Goal: Download file/media

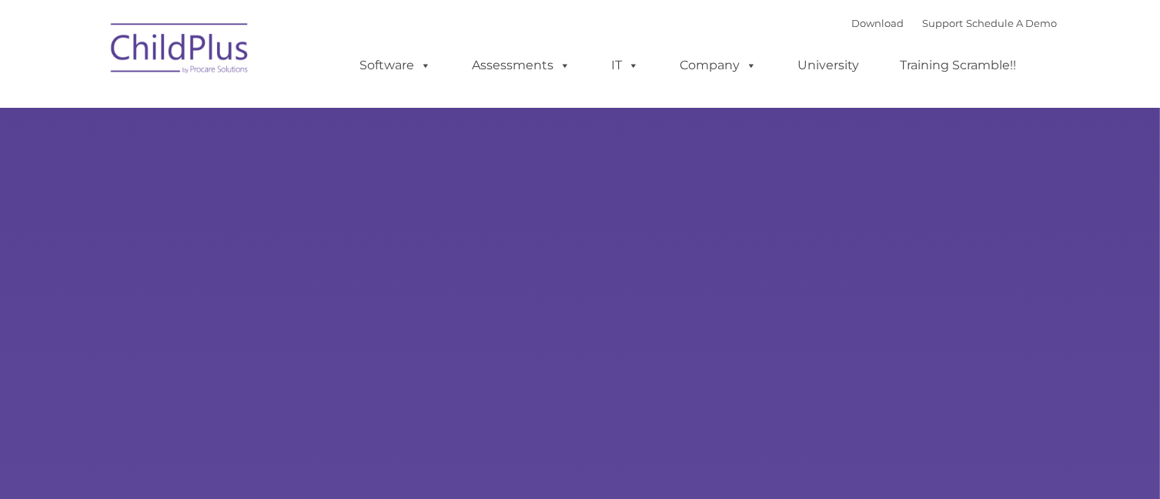
type input ""
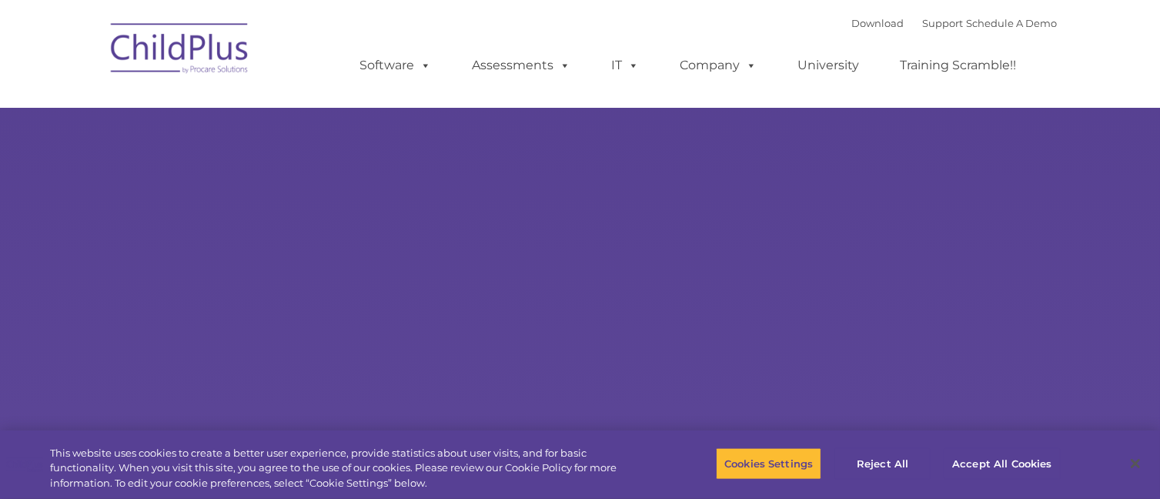
select select "MEDIUM"
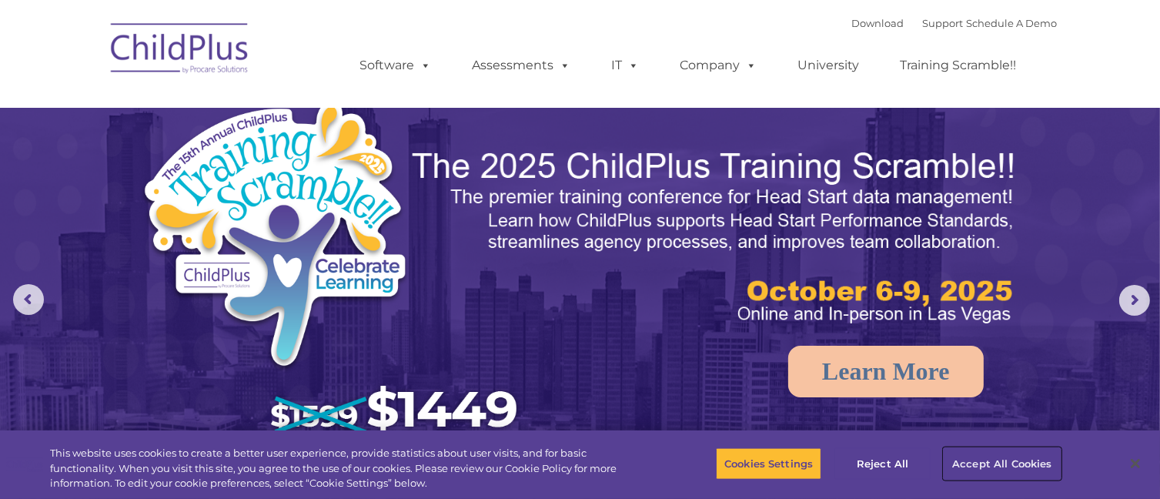
click at [1020, 463] on button "Accept All Cookies" at bounding box center [1001, 463] width 116 height 32
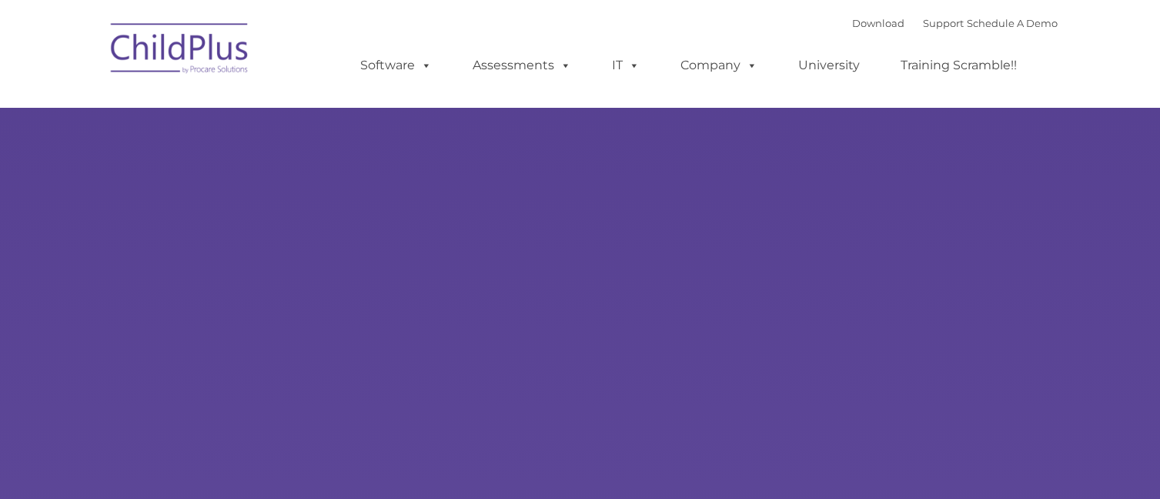
type input ""
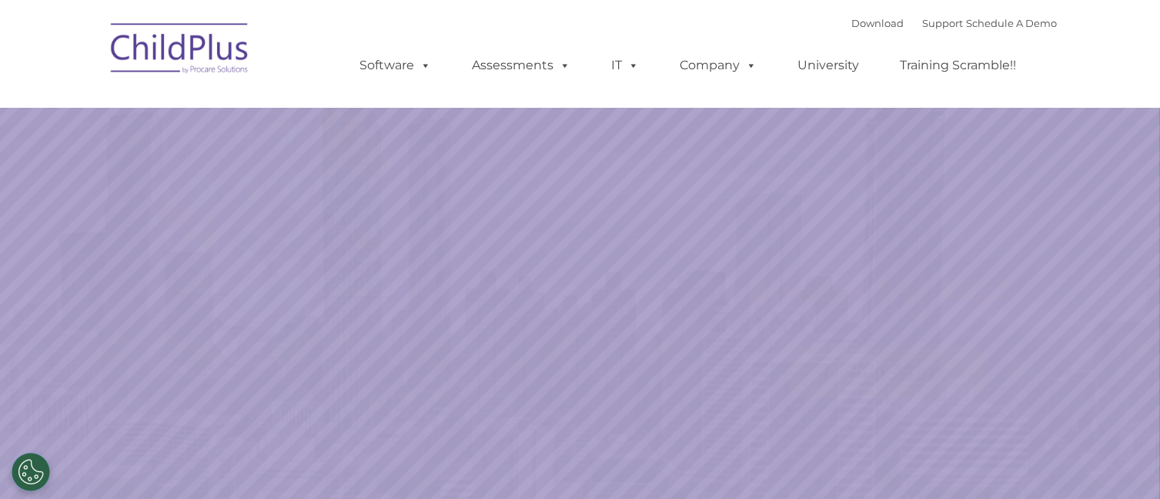
select select "MEDIUM"
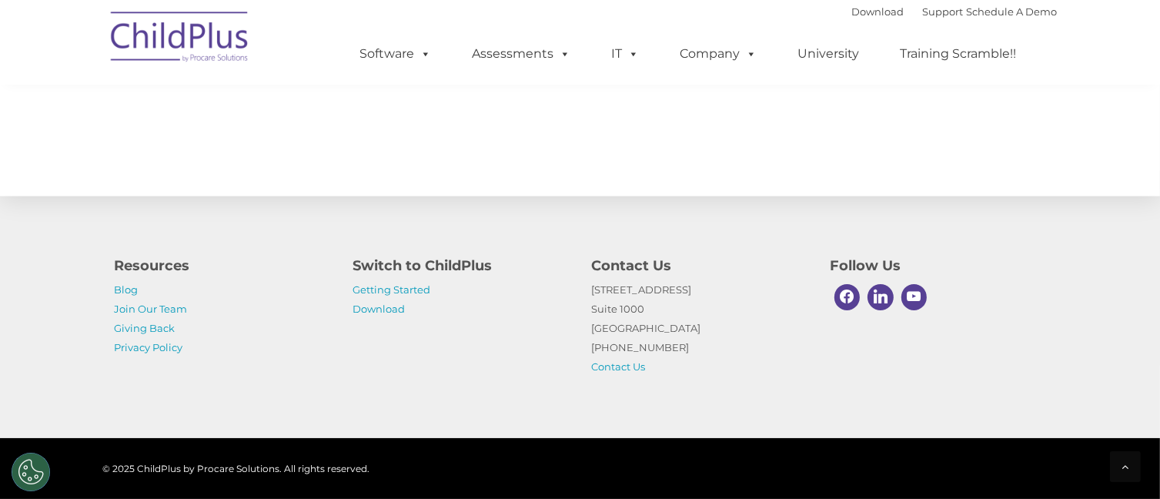
scroll to position [1744, 0]
click at [852, 12] on link "Download" at bounding box center [878, 11] width 52 height 12
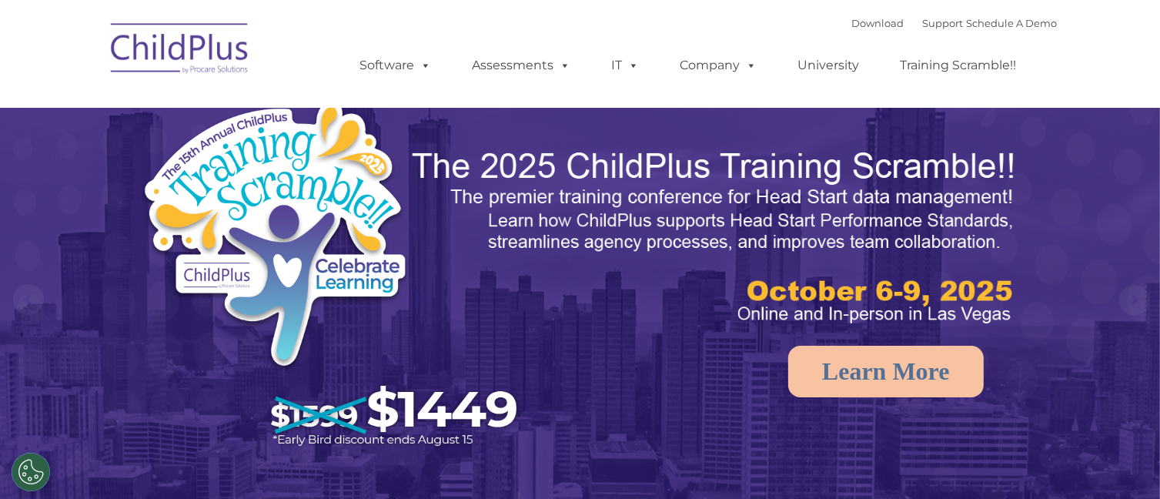
select select "MEDIUM"
